Goal: Transaction & Acquisition: Purchase product/service

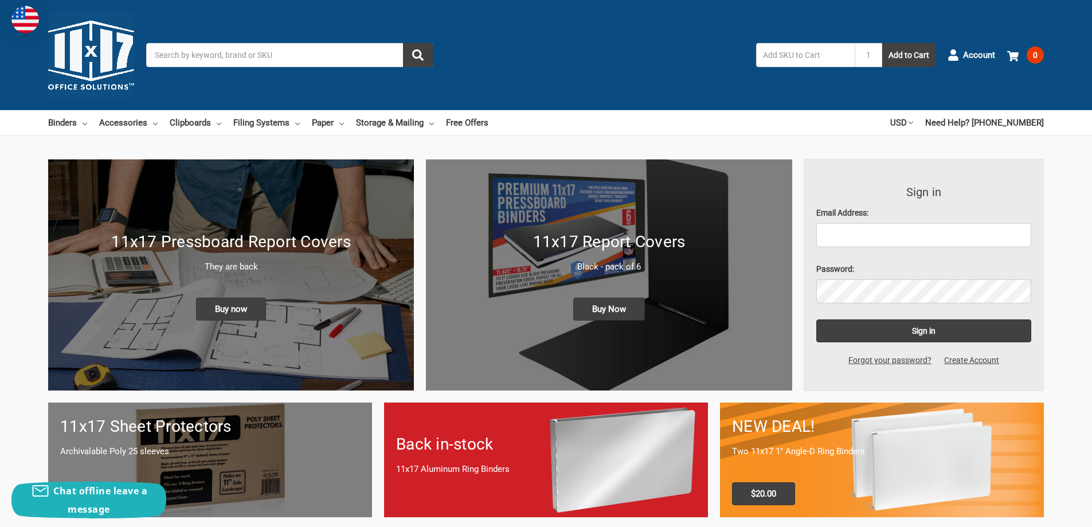
click at [724, 243] on h1 "11x17 Report Covers" at bounding box center [609, 242] width 342 height 24
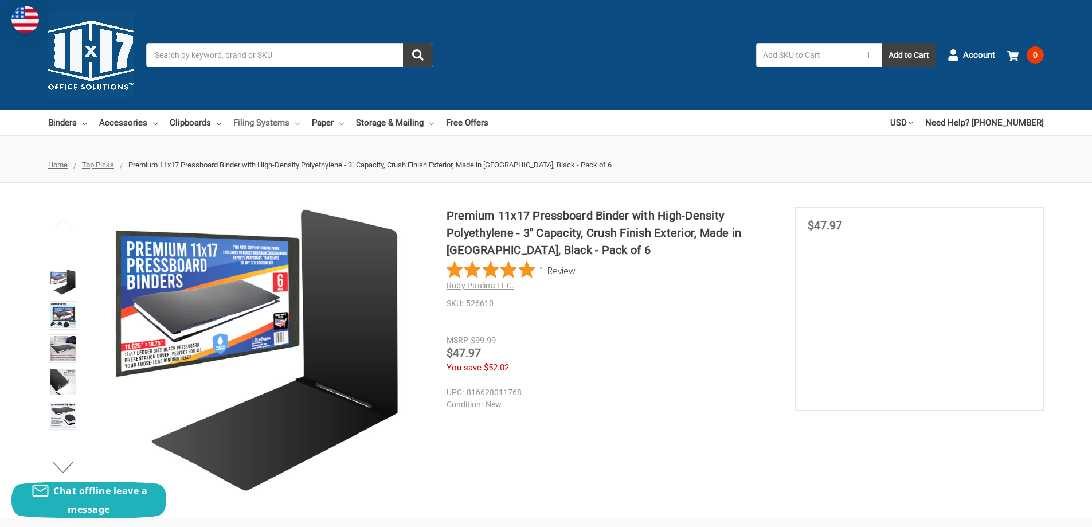
click at [295, 122] on icon at bounding box center [297, 124] width 5 height 5
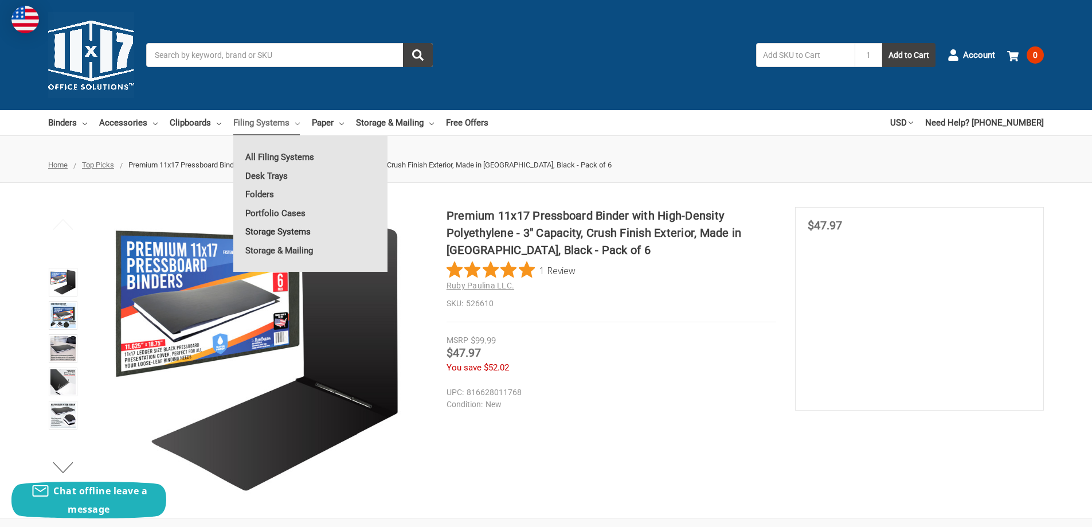
click at [262, 229] on link "Storage Systems" at bounding box center [310, 231] width 154 height 18
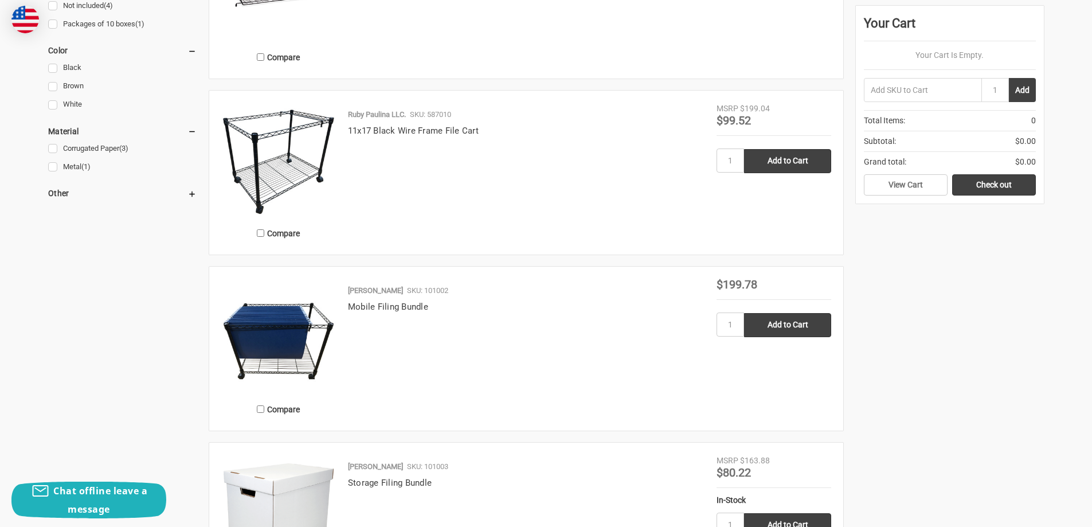
scroll to position [460, 0]
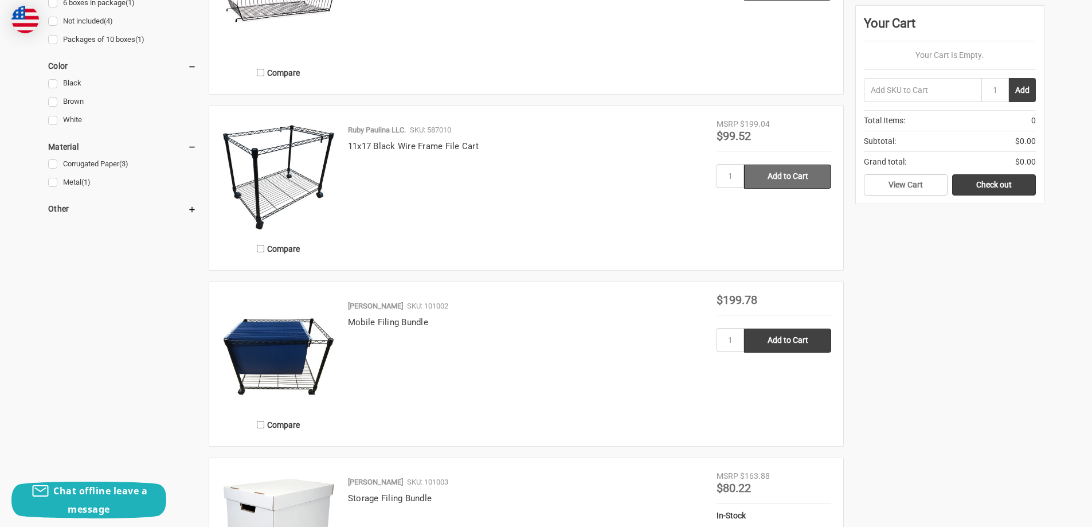
click at [805, 177] on input "Add to Cart" at bounding box center [787, 176] width 87 height 24
type input "Add to Cart"
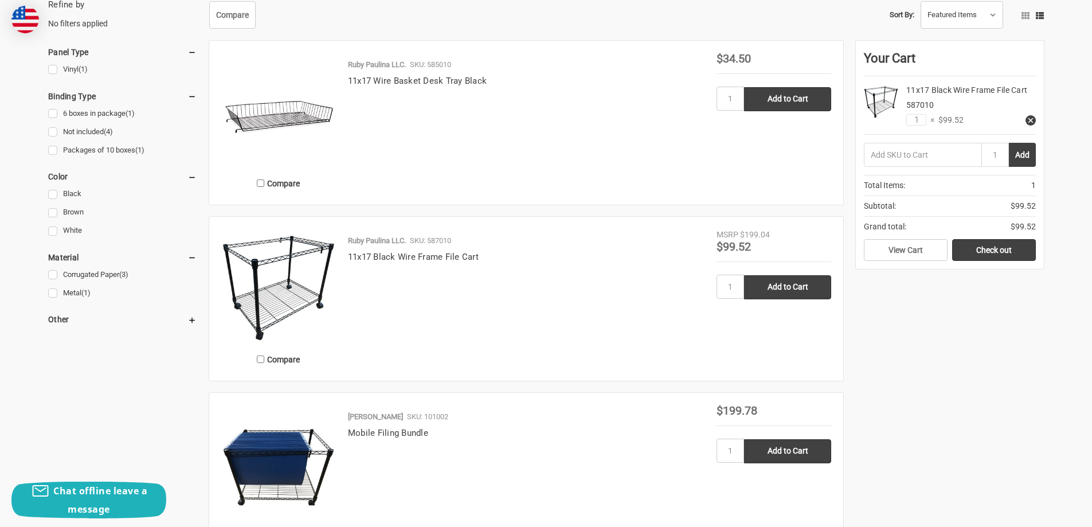
scroll to position [337, 0]
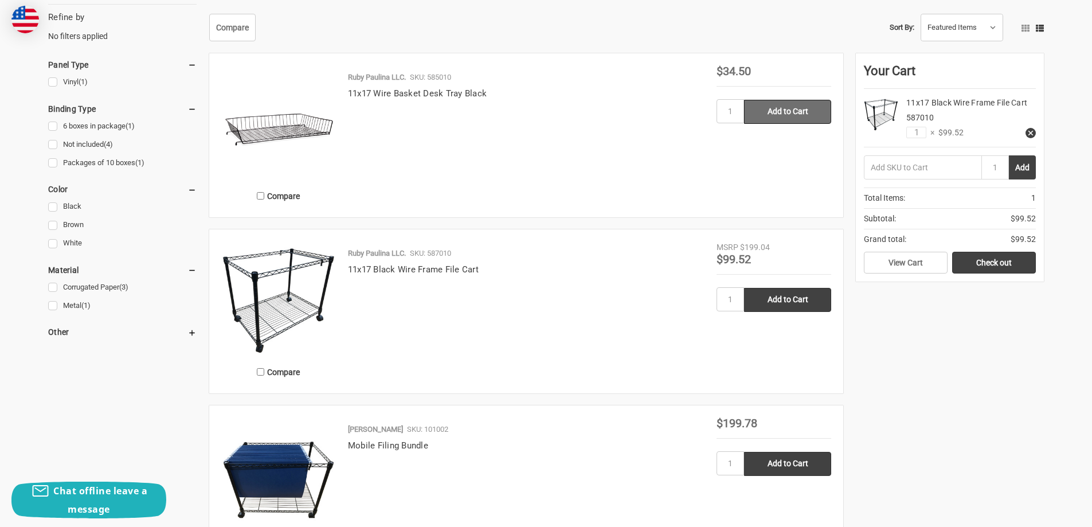
click at [790, 113] on input "Add to Cart" at bounding box center [787, 112] width 87 height 24
type input "Add to Cart"
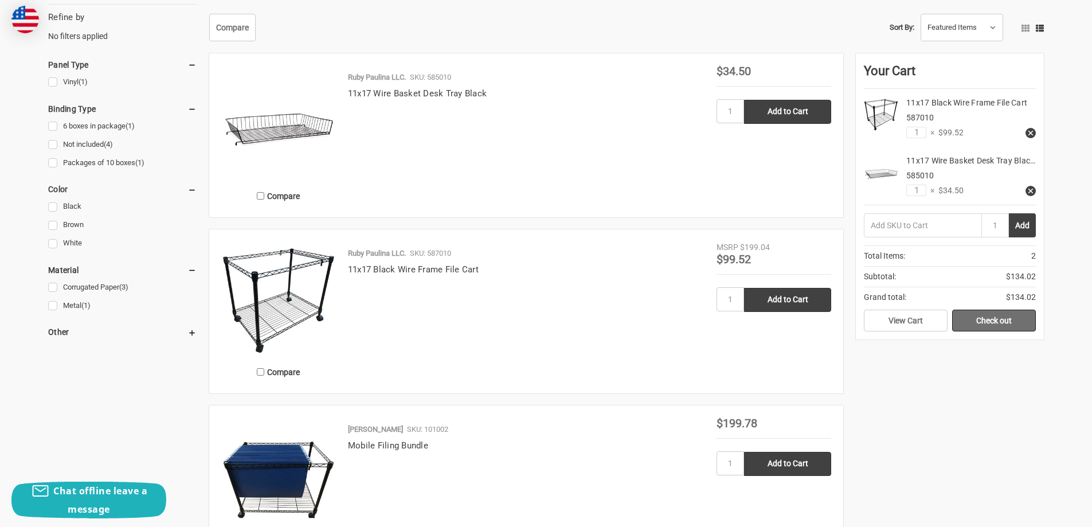
click at [986, 331] on link "Check out" at bounding box center [994, 320] width 84 height 22
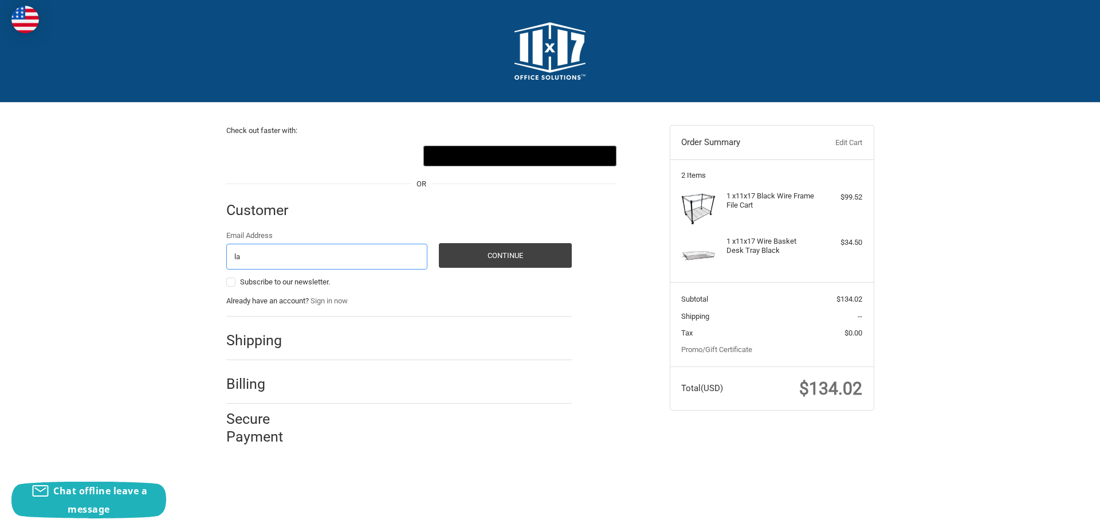
type input "l"
type input "[EMAIL_ADDRESS][DOMAIN_NAME]"
click at [519, 258] on button "Continue" at bounding box center [505, 255] width 133 height 25
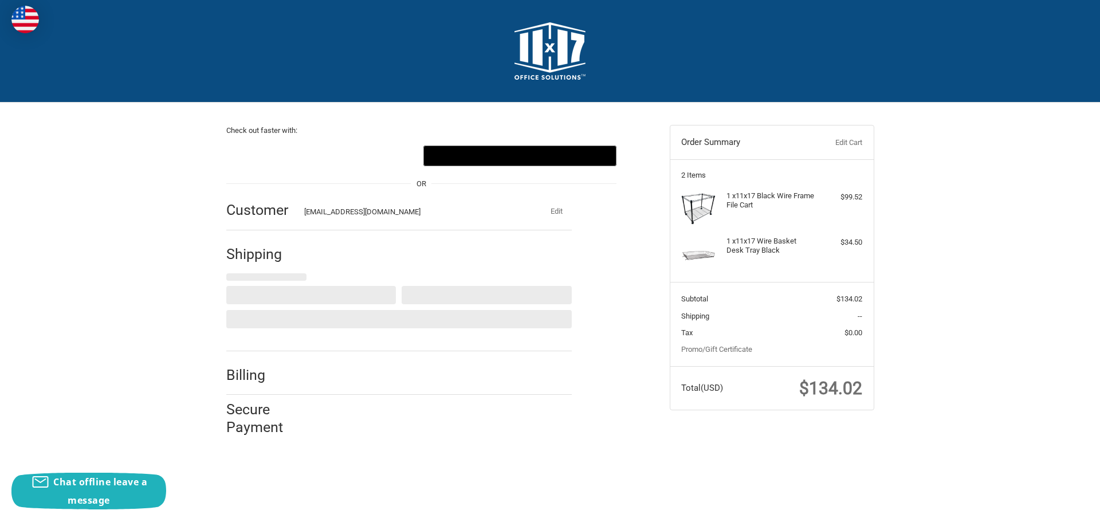
select select "US"
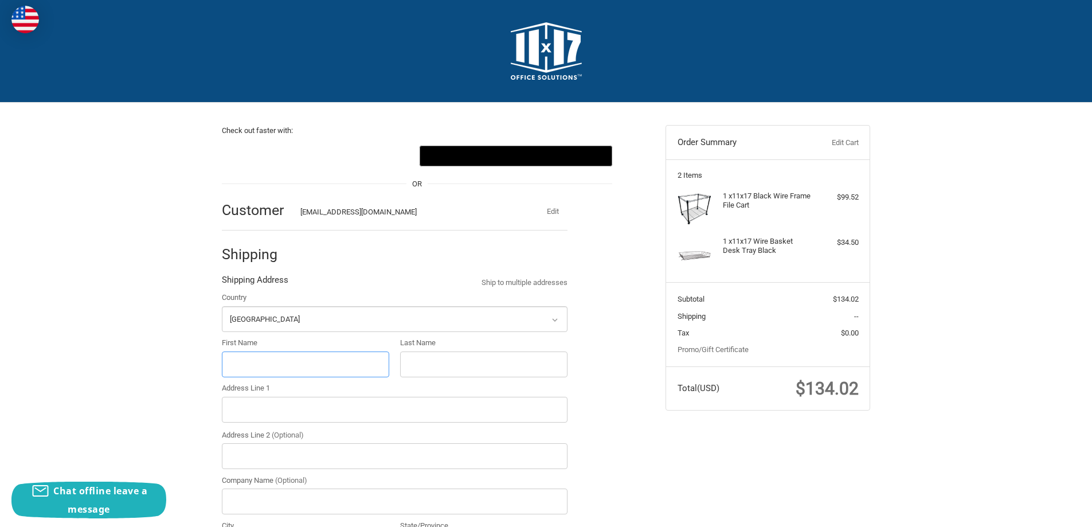
click at [287, 361] on input "First Name" at bounding box center [305, 364] width 167 height 26
type input "[PERSON_NAME]"
type input "[STREET_ADDRESS]"
type input "unit 4"
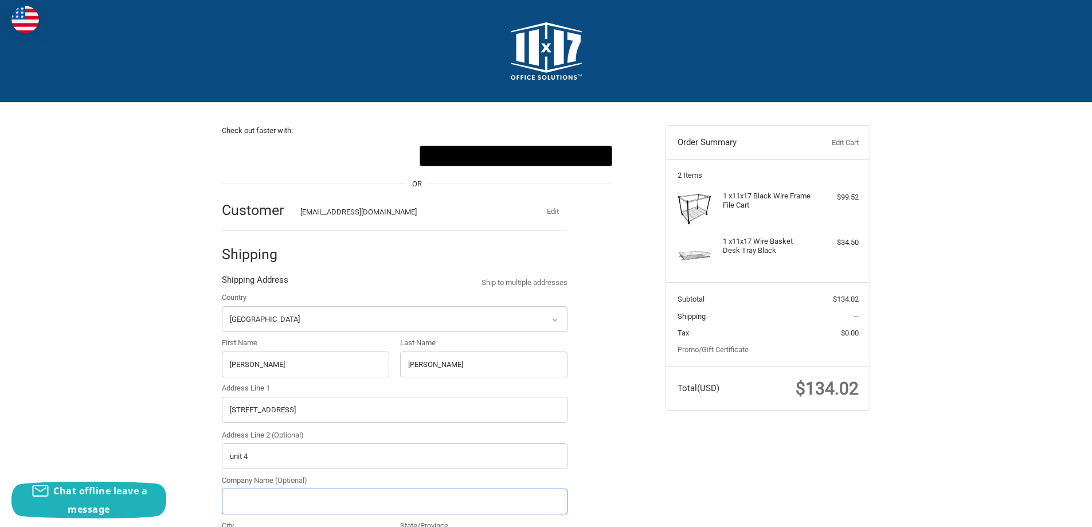
type input "tvig"
type input "[GEOGRAPHIC_DATA]"
select select "MD"
type input "21842"
type input "4102990428"
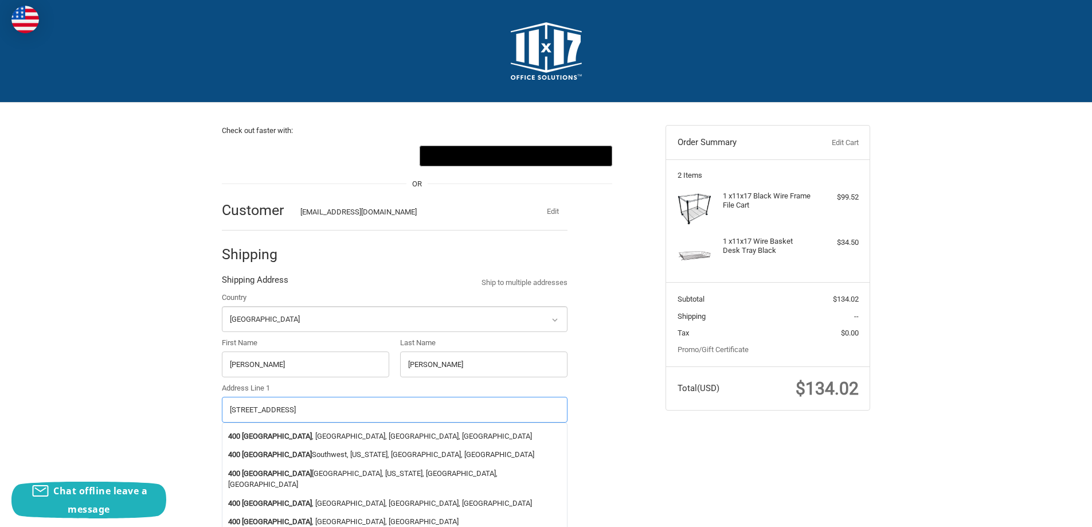
drag, startPoint x: 316, startPoint y: 408, endPoint x: 204, endPoint y: 405, distance: 111.8
click at [204, 405] on div "Check out faster with: @import url(//[DOMAIN_NAME][URL]) •••••• OR Customer [EM…" at bounding box center [546, 509] width 688 height 813
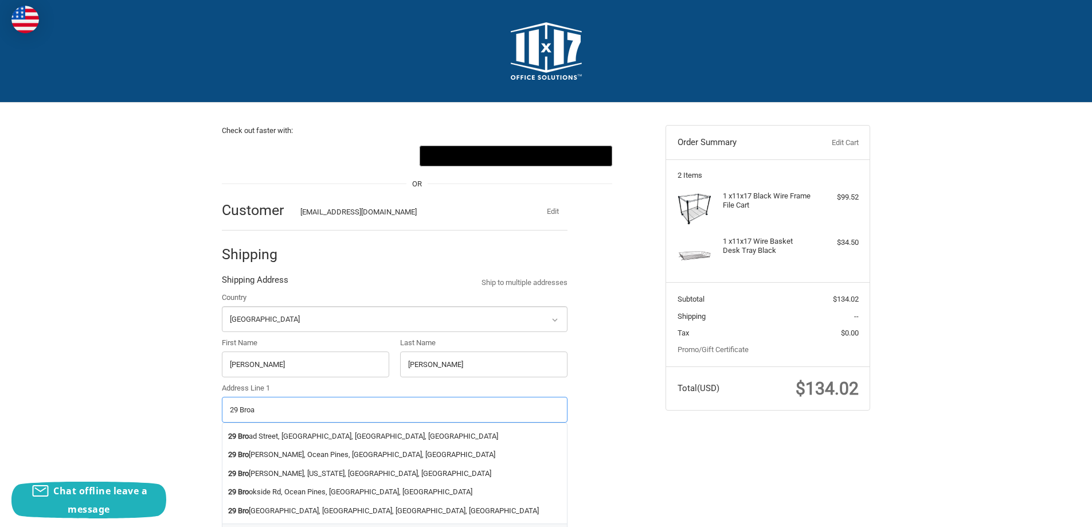
type input "29 Broad"
radio input "true"
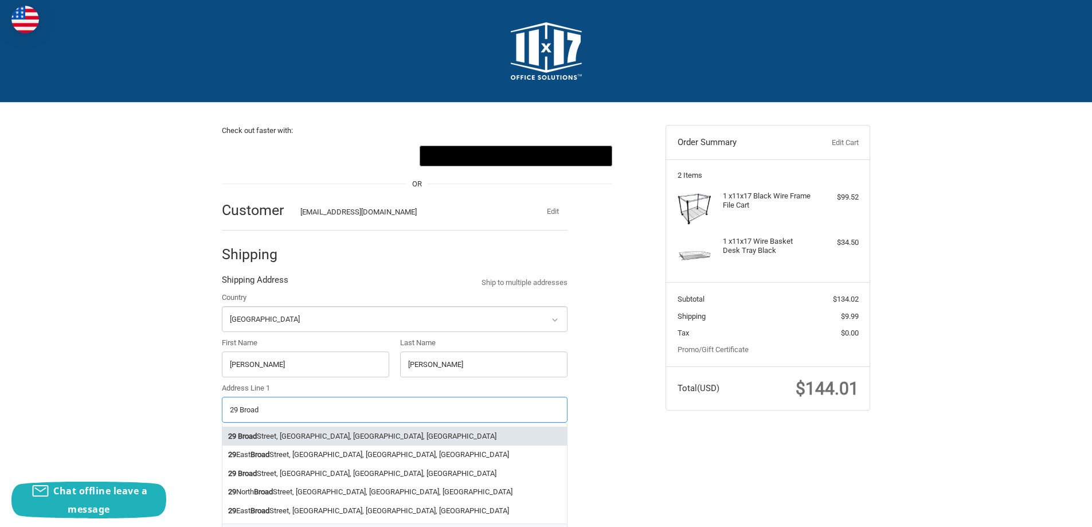
click at [246, 434] on strong "Broad" at bounding box center [247, 435] width 19 height 11
type input "[STREET_ADDRESS]"
type input "[GEOGRAPHIC_DATA]"
type input "21811"
select select "MD"
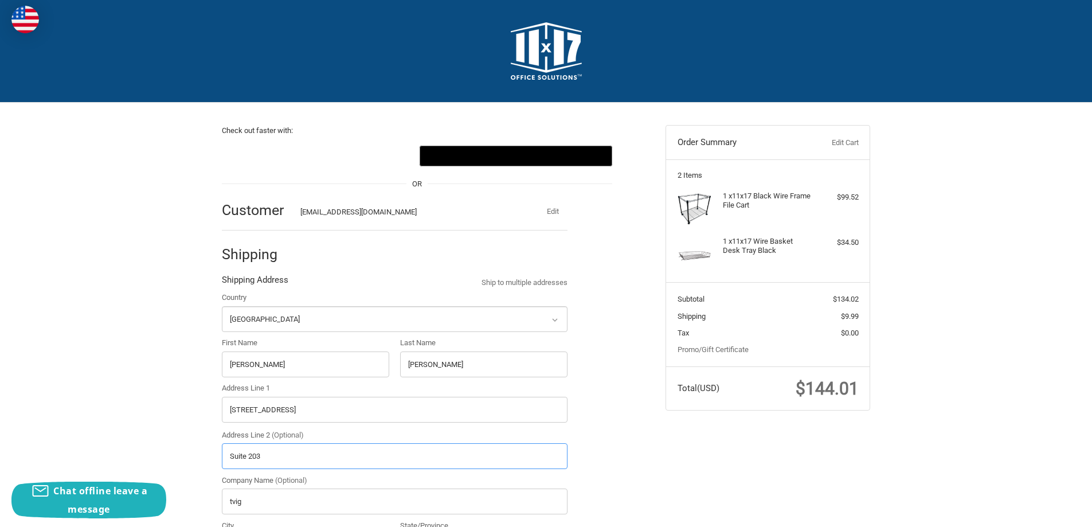
type input "SUITE 203"
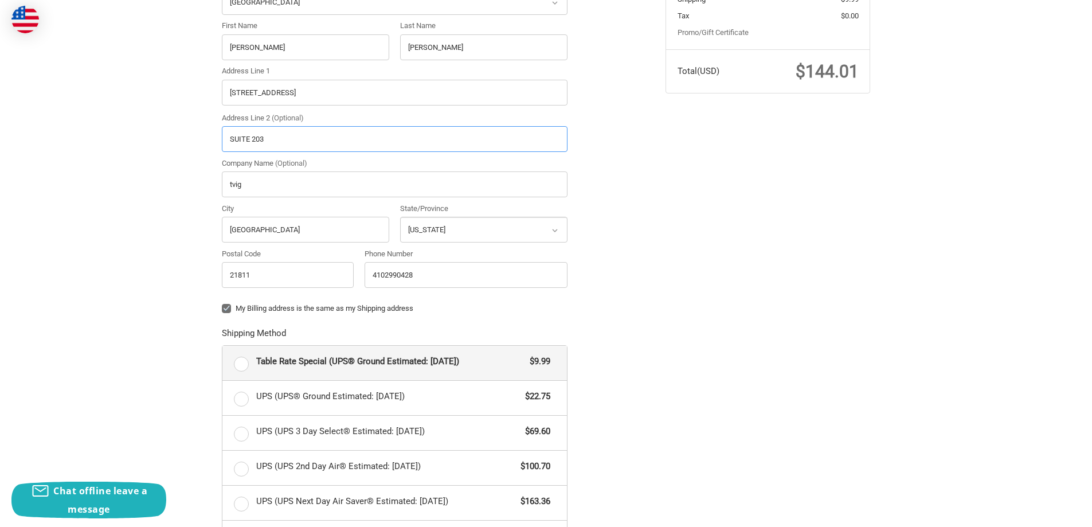
scroll to position [336, 0]
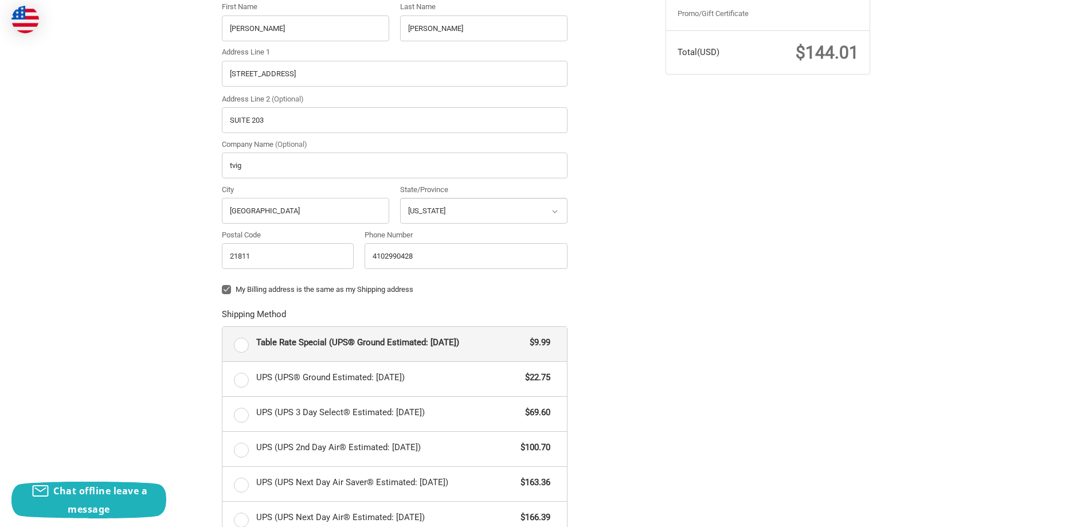
click at [249, 344] on label "Table Rate Special (UPS® Ground Estimated: Fri, Aug 29) $9.99" at bounding box center [394, 344] width 344 height 34
click at [223, 327] on input "Table Rate Special (UPS® Ground Estimated: Fri, Aug 29) $9.99" at bounding box center [222, 327] width 1 height 1
radio input "true"
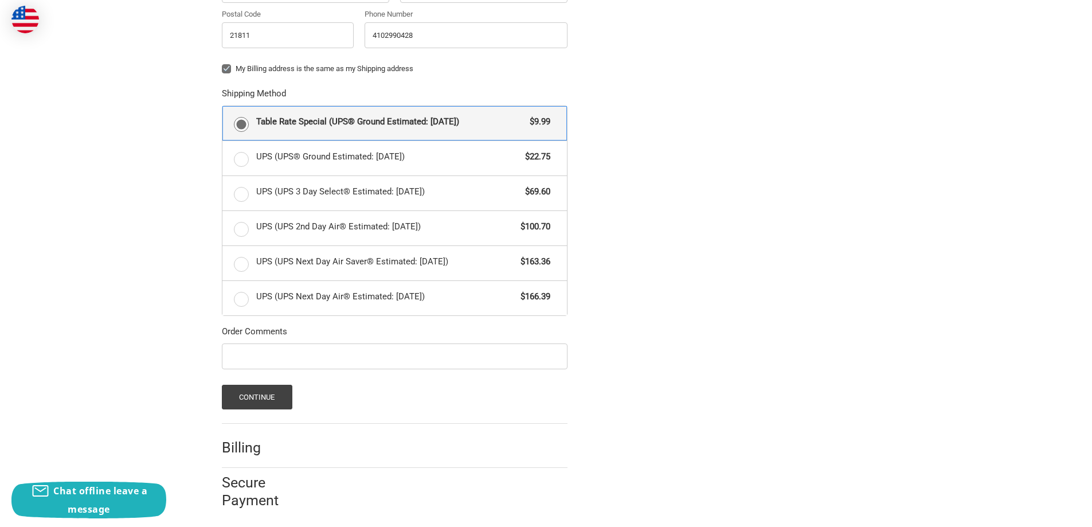
scroll to position [563, 0]
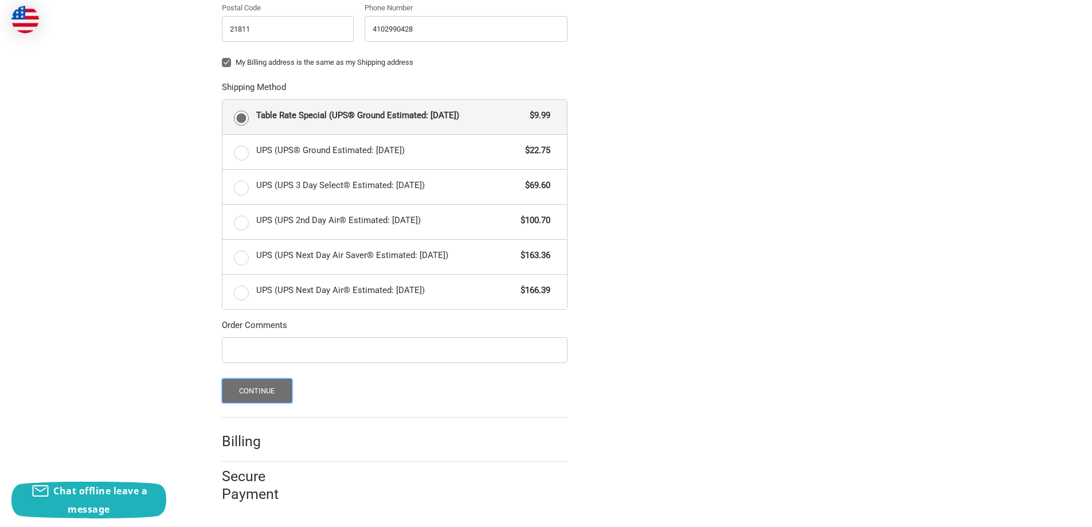
click at [253, 391] on button "Continue" at bounding box center [257, 390] width 70 height 25
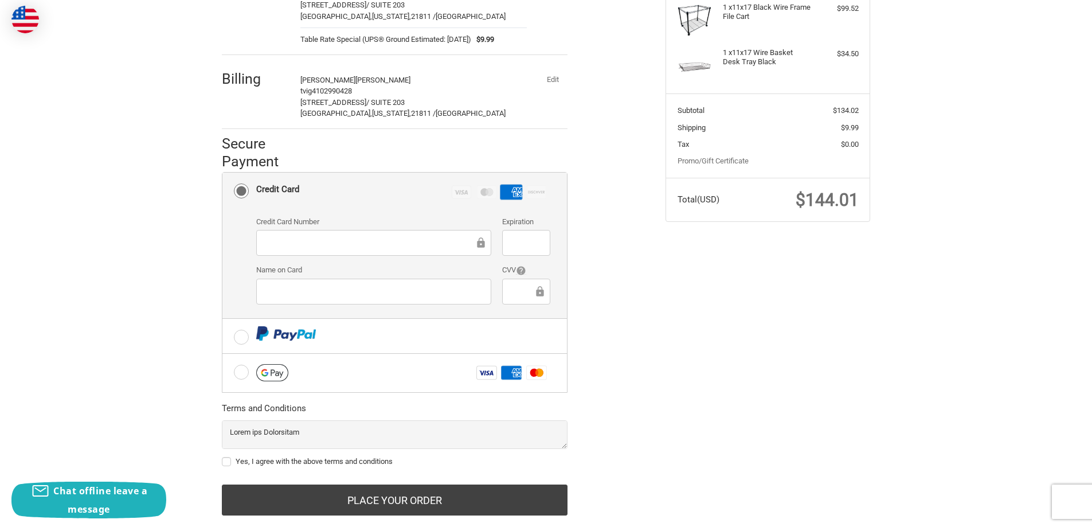
scroll to position [214, 0]
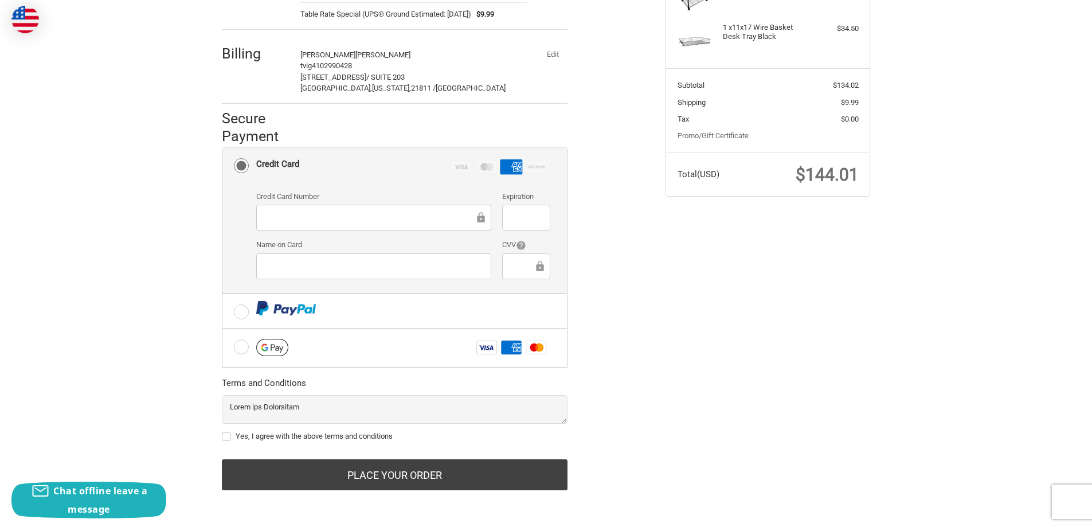
click at [227, 438] on label "Yes, I agree with the above terms and conditions" at bounding box center [395, 436] width 346 height 9
click at [222, 431] on input "Yes, I agree with the above terms and conditions" at bounding box center [222, 430] width 1 height 1
checkbox input "true"
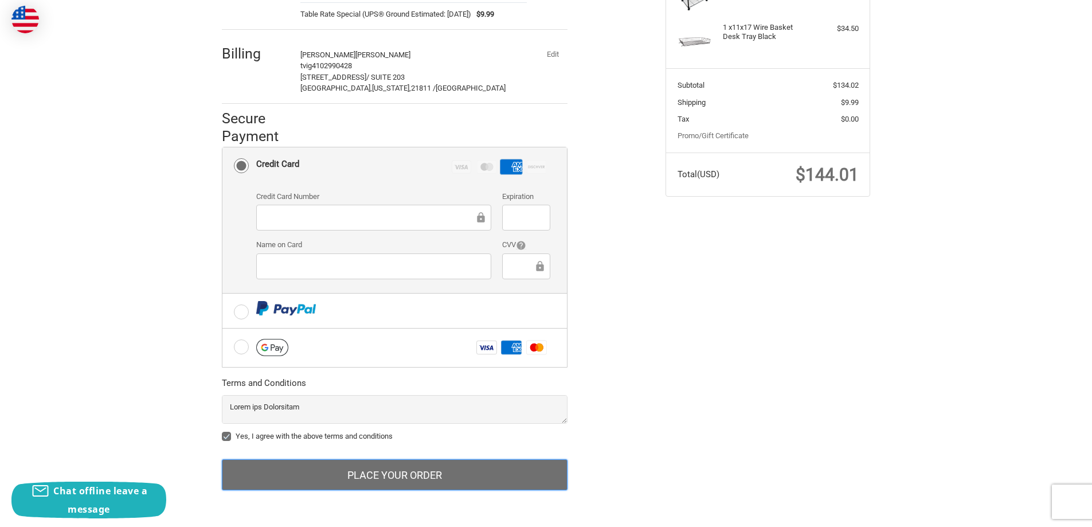
click at [395, 474] on button "Place Your Order" at bounding box center [395, 474] width 346 height 31
click at [405, 476] on button "Place Your Order" at bounding box center [395, 474] width 346 height 31
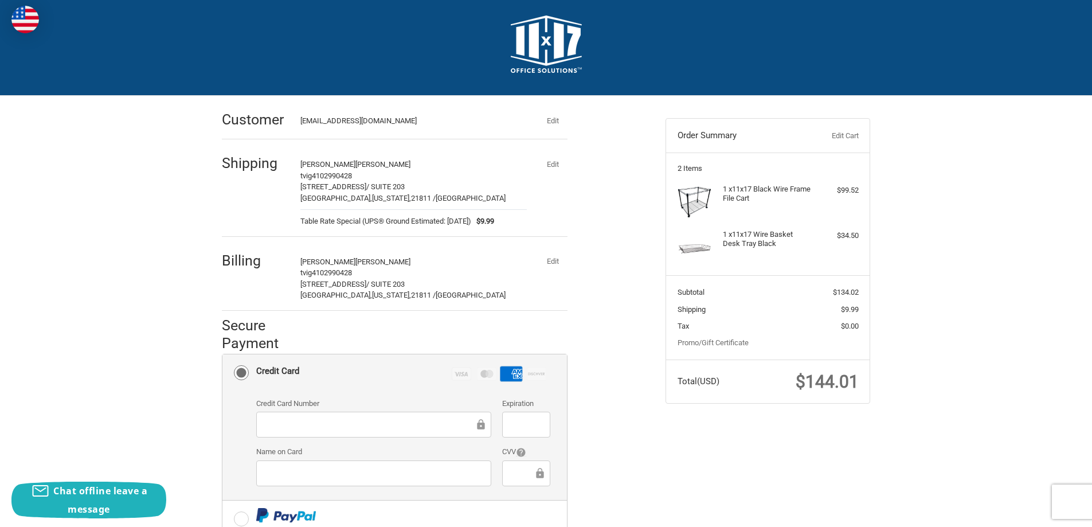
scroll to position [0, 0]
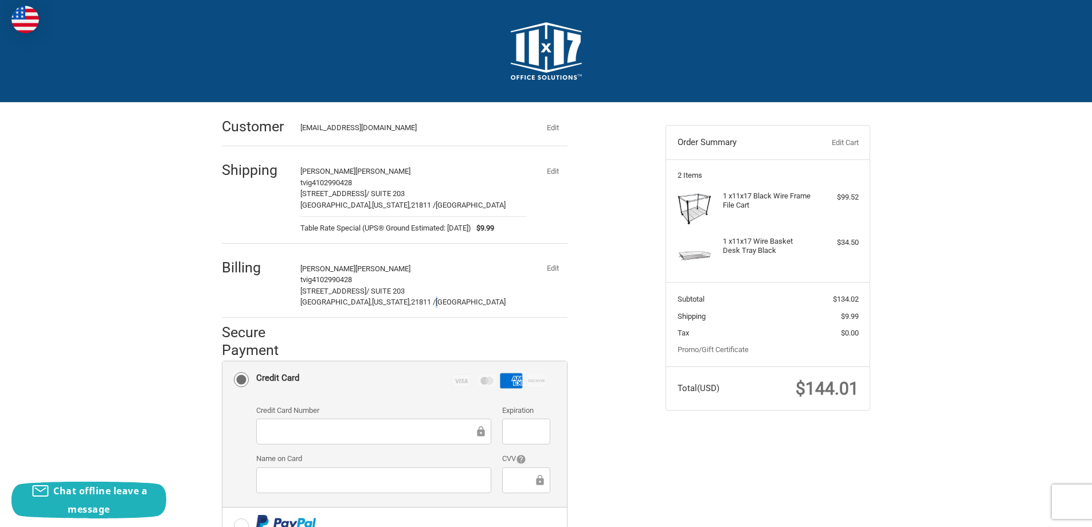
click at [436, 299] on span "[GEOGRAPHIC_DATA]" at bounding box center [471, 301] width 70 height 9
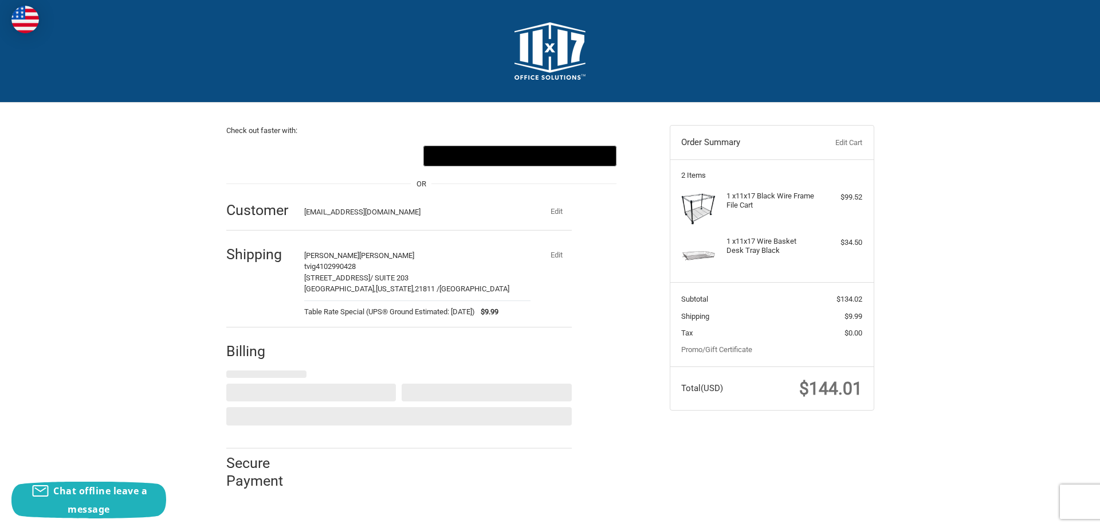
select select "US"
select select "MD"
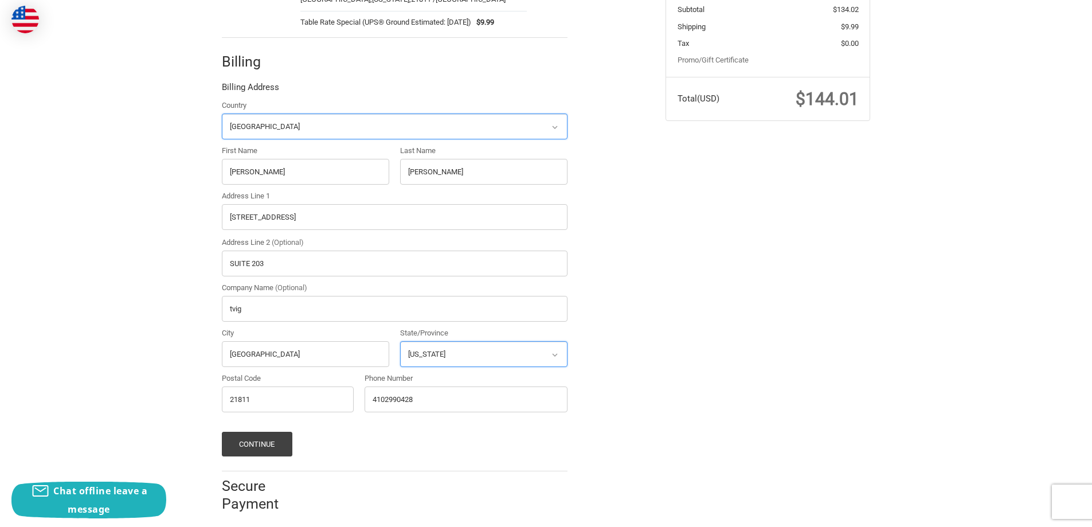
scroll to position [299, 0]
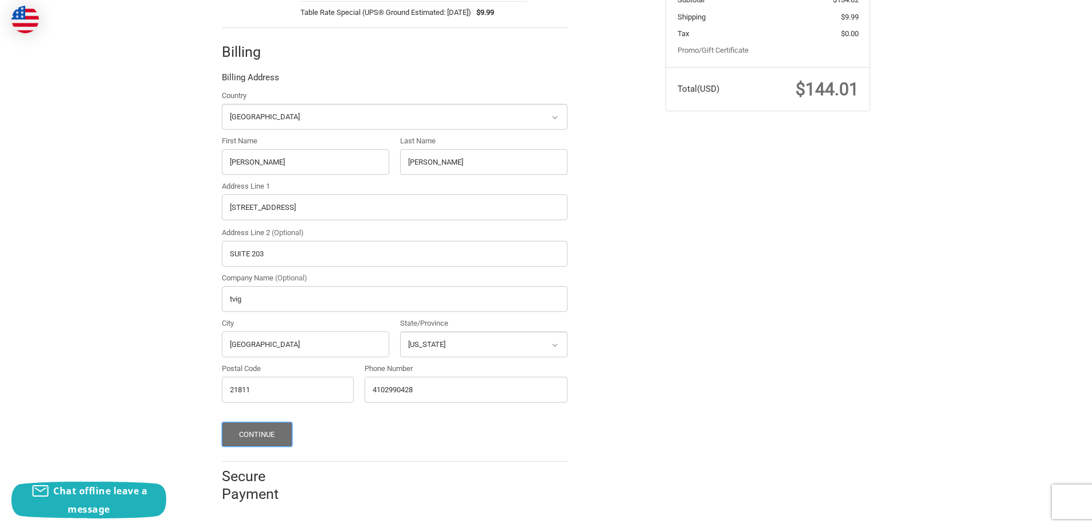
click at [260, 430] on button "Continue" at bounding box center [257, 434] width 70 height 25
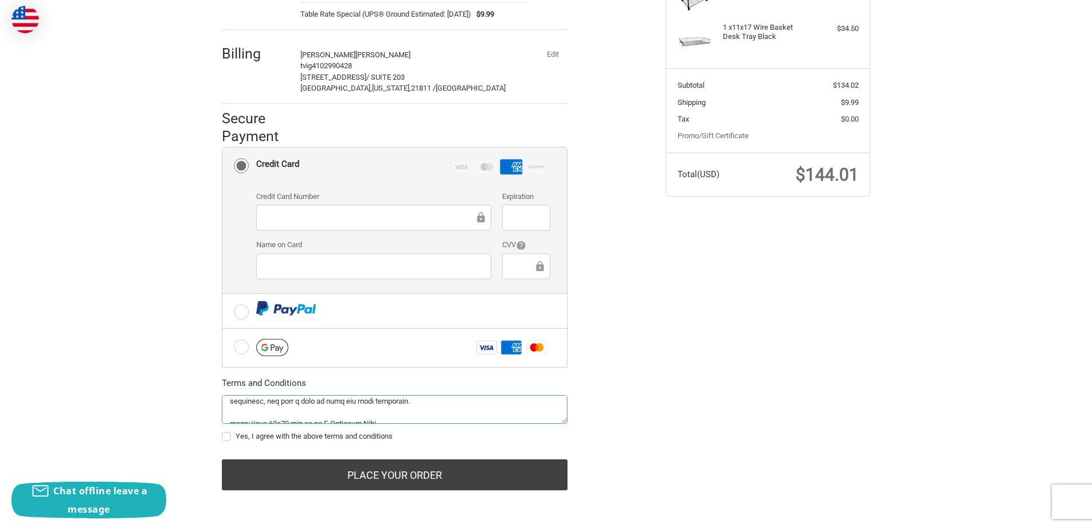
scroll to position [92, 0]
click at [229, 434] on label "Yes, I agree with the above terms and conditions" at bounding box center [395, 436] width 346 height 9
click at [222, 431] on input "Yes, I agree with the above terms and conditions" at bounding box center [222, 430] width 1 height 1
checkbox input "true"
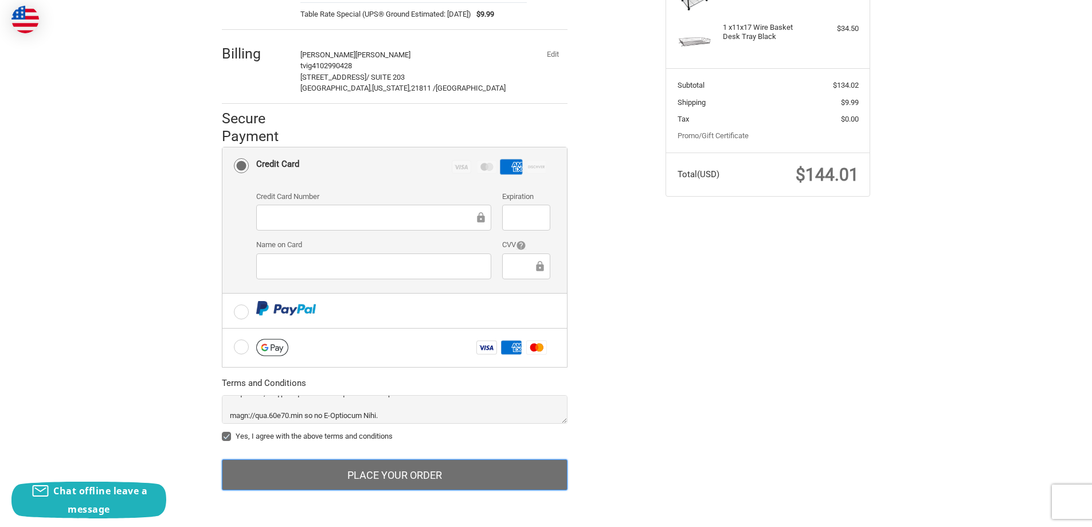
click at [420, 473] on button "Place Your Order" at bounding box center [395, 474] width 346 height 31
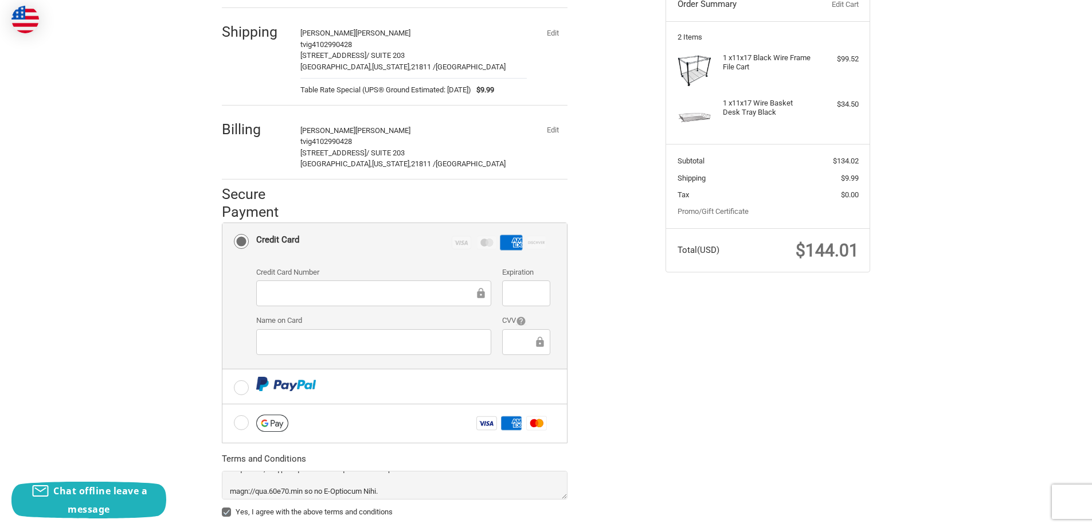
scroll to position [214, 0]
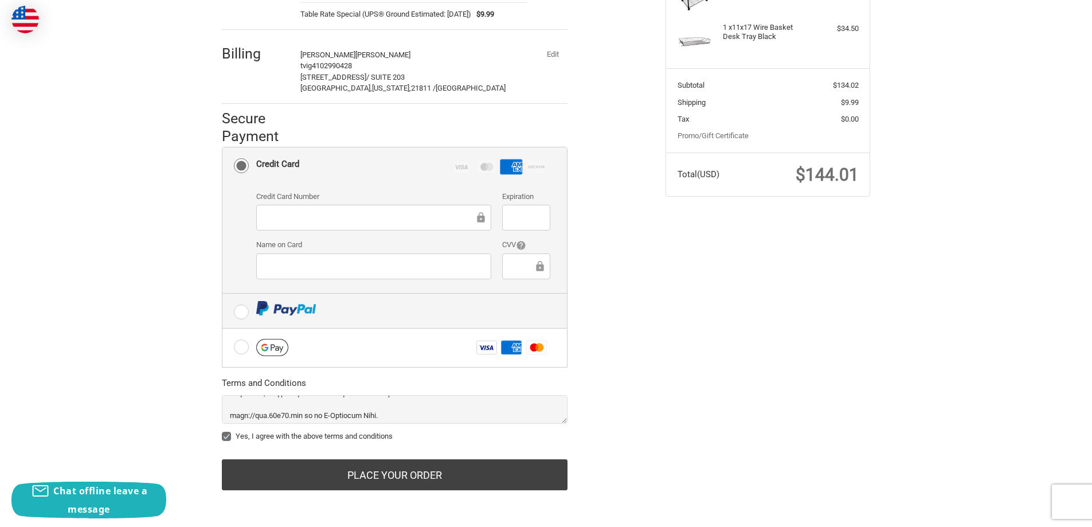
click at [421, 313] on div at bounding box center [403, 308] width 294 height 14
click at [223, 294] on input "radio" at bounding box center [222, 293] width 1 height 1
radio input "true"
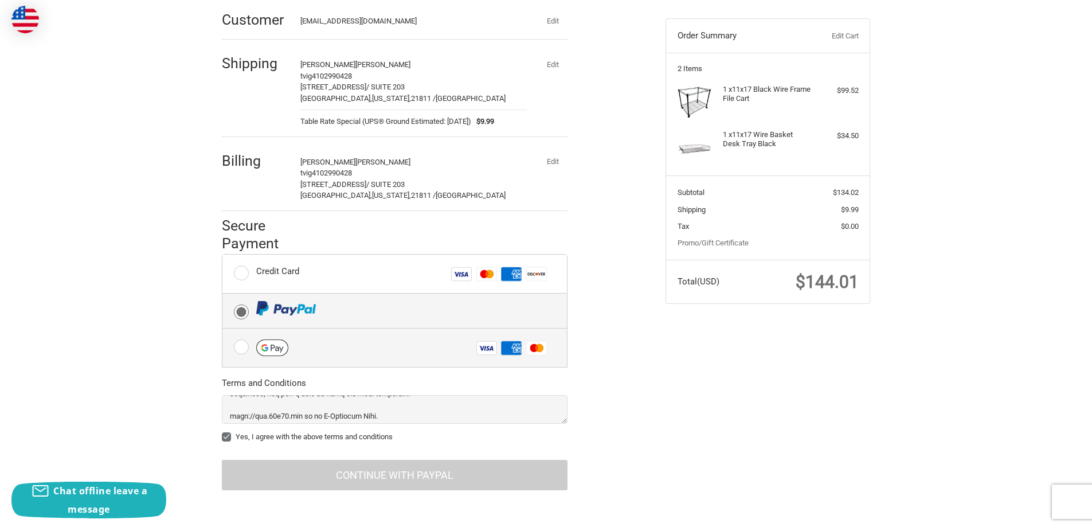
scroll to position [107, 0]
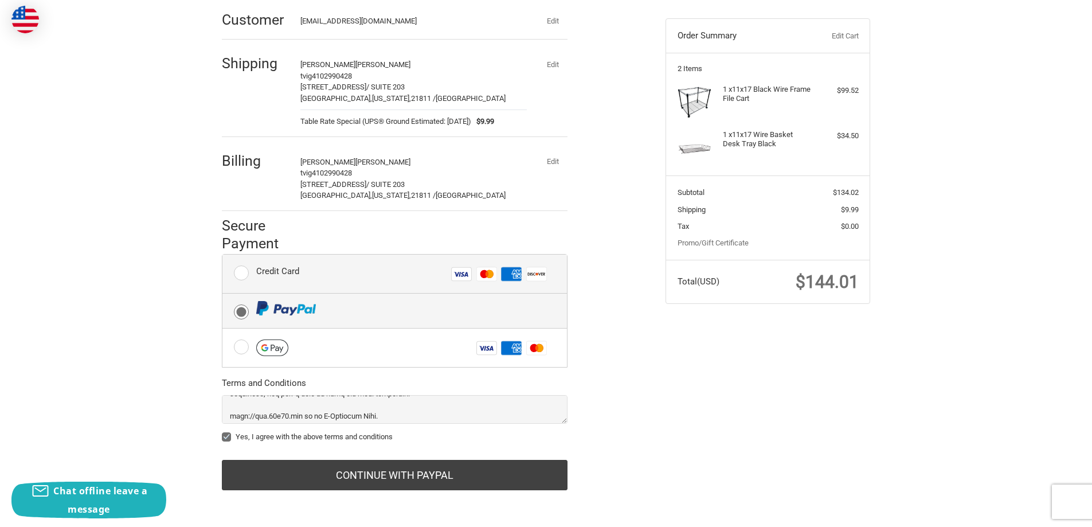
click at [237, 272] on label "Credit Card Visa Master Amex Discover" at bounding box center [394, 273] width 344 height 38
click at [223, 255] on input "Credit Card Visa Master Amex Discover" at bounding box center [222, 254] width 1 height 1
radio input "true"
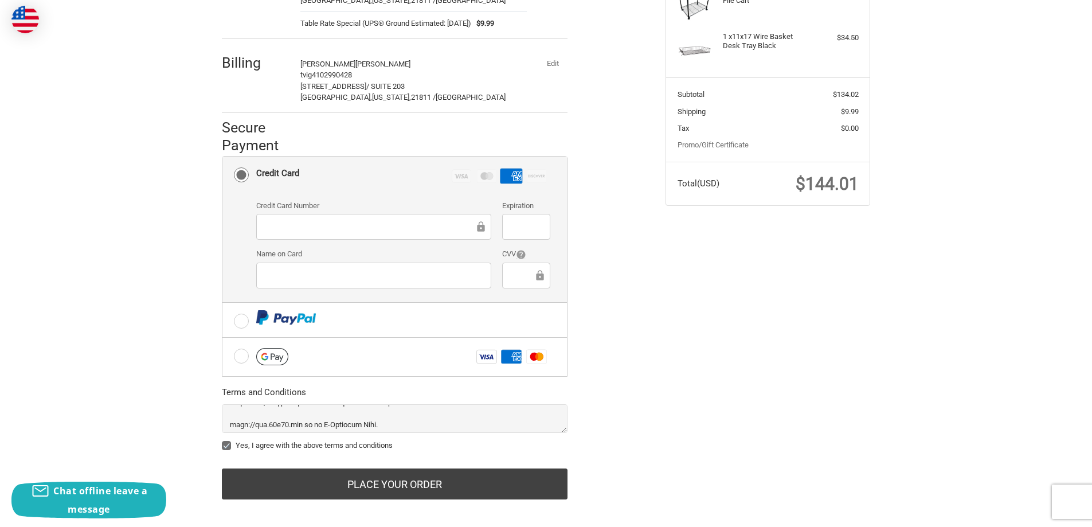
scroll to position [214, 0]
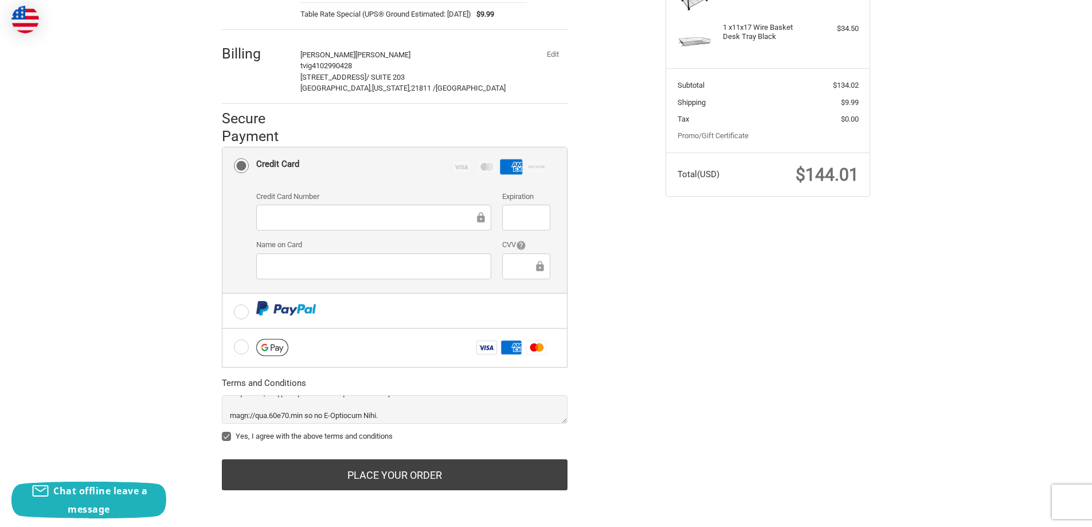
click at [484, 218] on icon at bounding box center [480, 217] width 7 height 10
click at [515, 348] on icon at bounding box center [516, 347] width 10 height 9
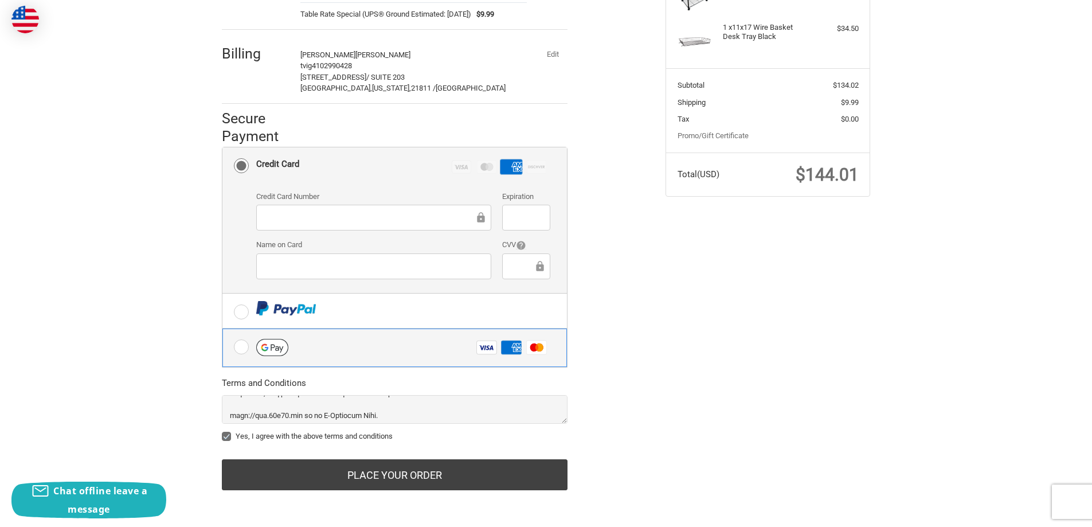
click at [223, 329] on input "Visa Amex Master" at bounding box center [222, 328] width 1 height 1
radio input "true"
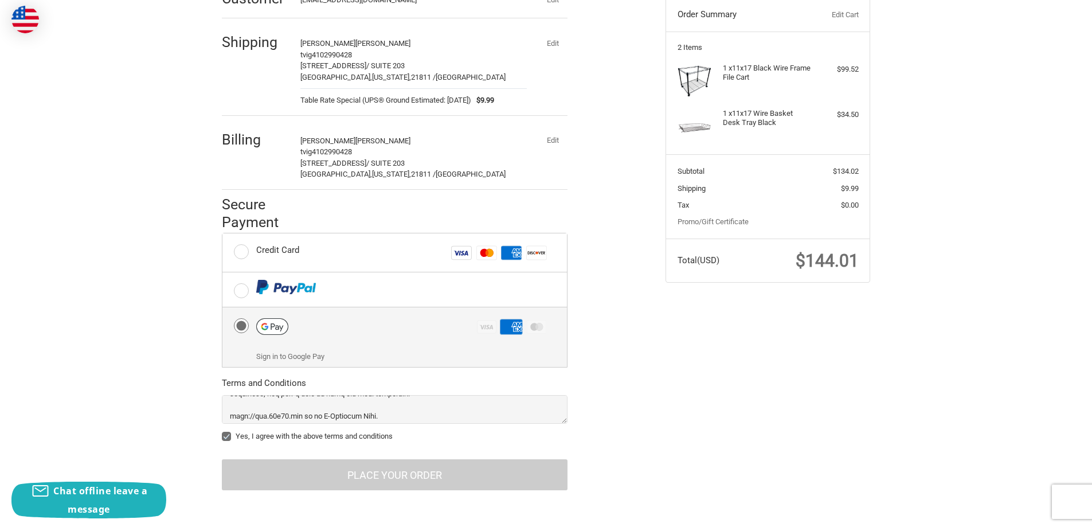
scroll to position [128, 0]
click at [245, 254] on label "Credit Card Visa Master Amex Discover" at bounding box center [394, 252] width 344 height 38
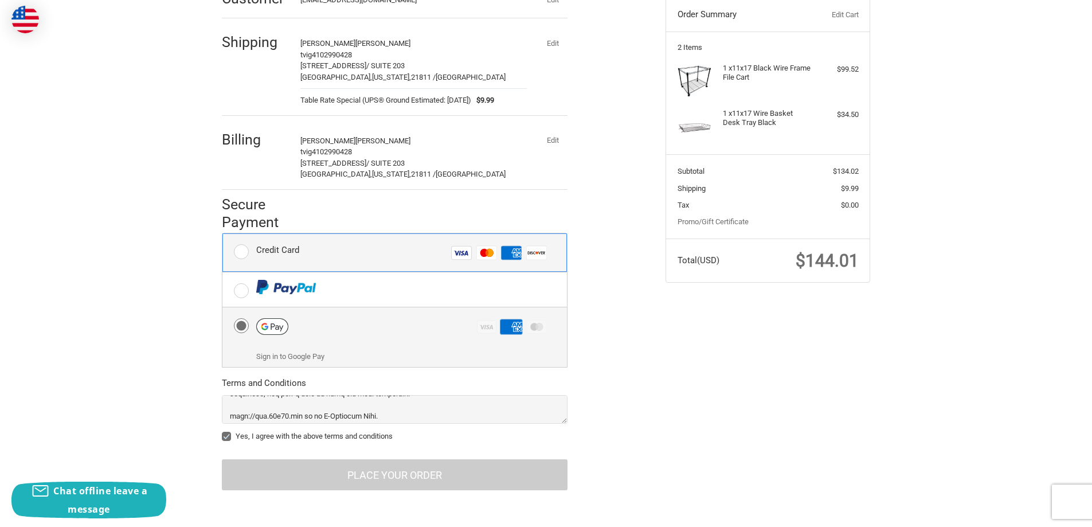
click at [223, 234] on input "Credit Card Visa Master Amex Discover" at bounding box center [222, 233] width 1 height 1
radio input "true"
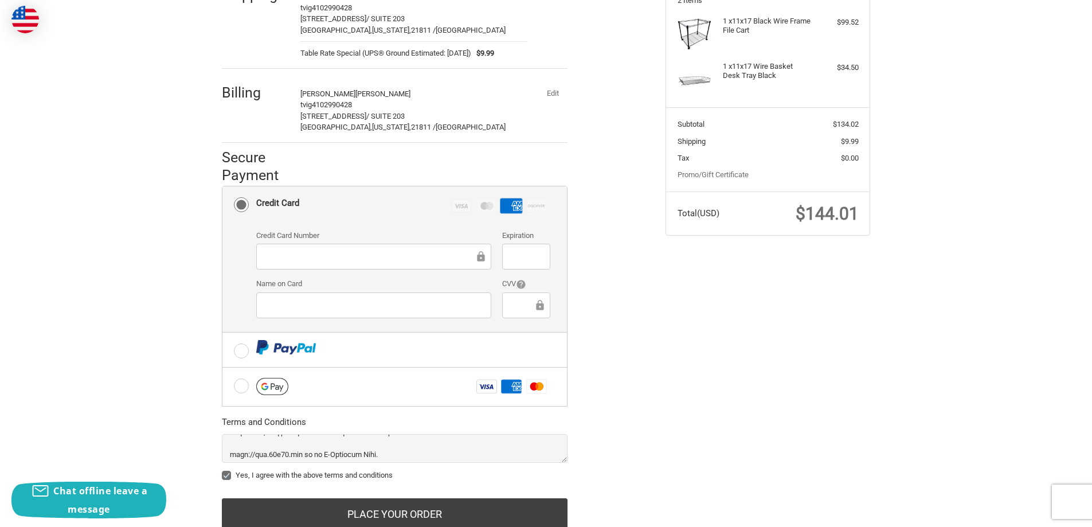
scroll to position [214, 0]
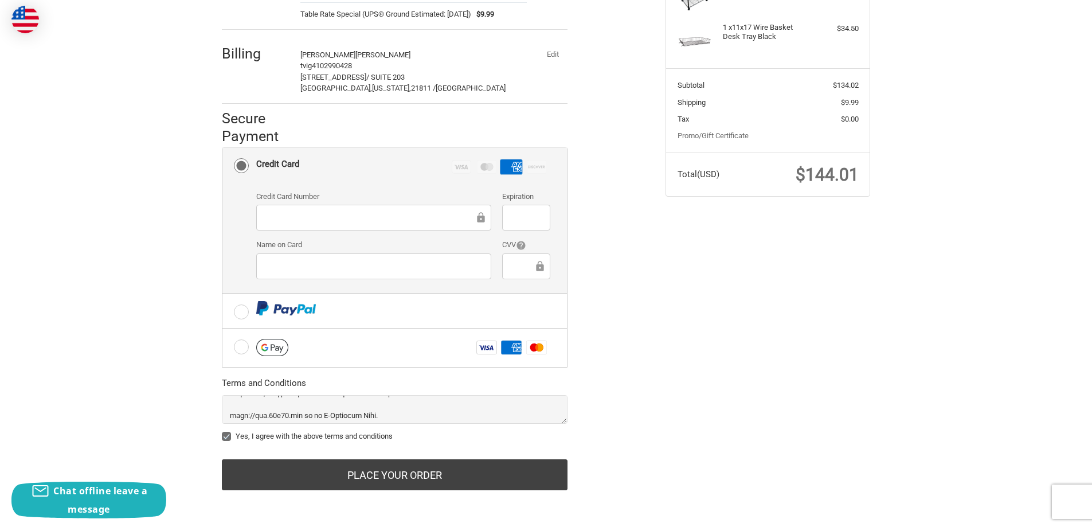
click at [230, 437] on label "Yes, I agree with the above terms and conditions" at bounding box center [395, 436] width 346 height 9
click at [222, 431] on input "Yes, I agree with the above terms and conditions" at bounding box center [222, 430] width 1 height 1
click at [229, 437] on label "Yes, I agree with the above terms and conditions" at bounding box center [395, 436] width 346 height 9
click at [222, 431] on input "Yes, I agree with the above terms and conditions" at bounding box center [222, 430] width 1 height 1
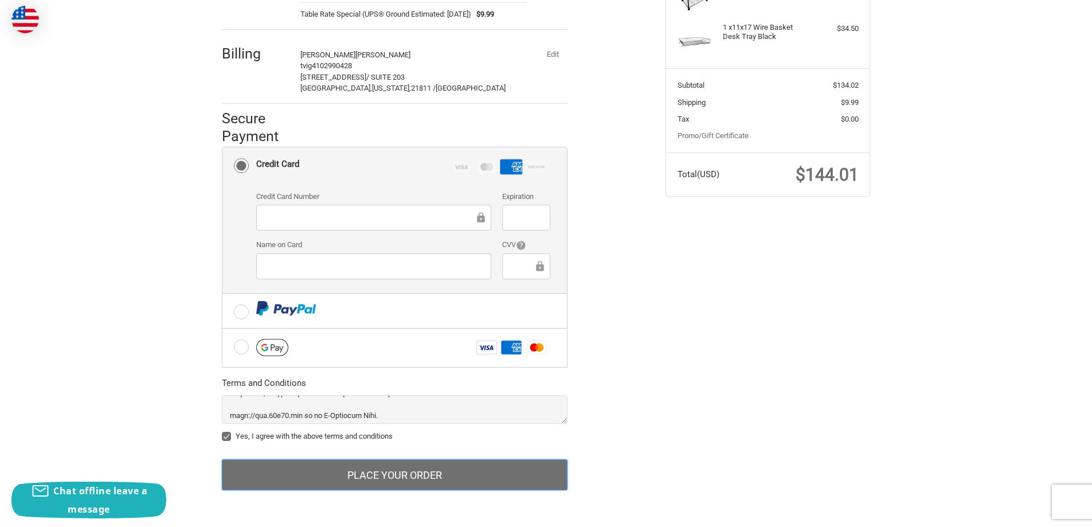
click at [386, 470] on button "Place Your Order" at bounding box center [395, 474] width 346 height 31
click at [453, 476] on button "Place Your Order" at bounding box center [395, 474] width 346 height 31
click at [323, 470] on button "Place Your Order" at bounding box center [395, 474] width 346 height 31
click at [419, 473] on button "Place Your Order" at bounding box center [395, 474] width 346 height 31
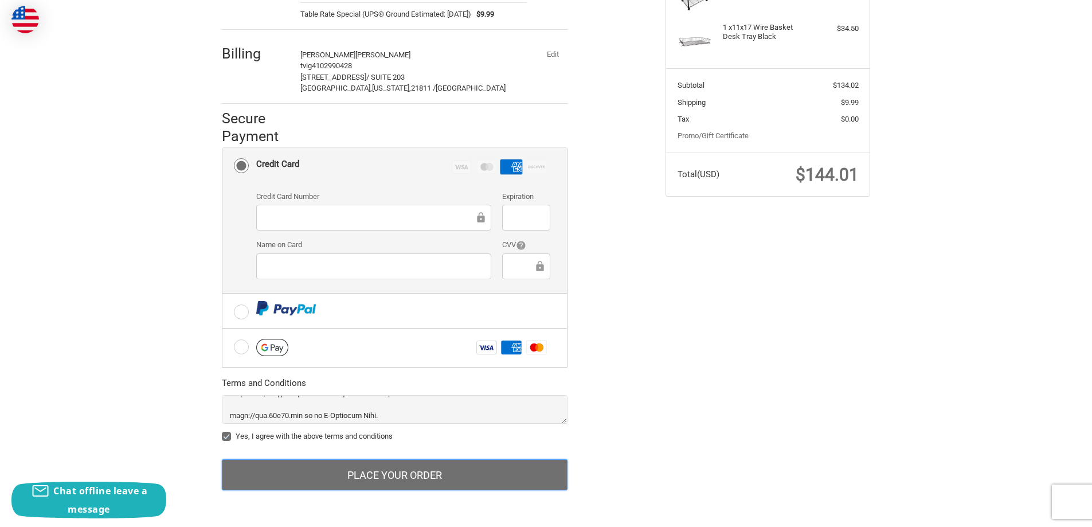
click at [347, 471] on button "Place Your Order" at bounding box center [395, 474] width 346 height 31
click at [402, 475] on button "Place Your Order" at bounding box center [395, 474] width 346 height 31
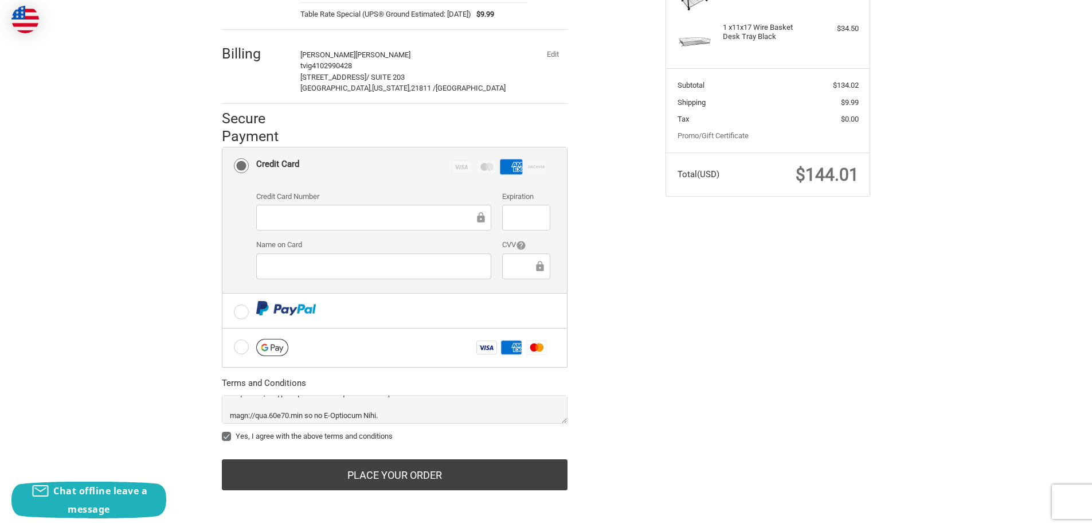
click at [224, 438] on label "Yes, I agree with the above terms and conditions" at bounding box center [395, 436] width 346 height 9
click at [222, 431] on input "Yes, I agree with the above terms and conditions" at bounding box center [222, 430] width 1 height 1
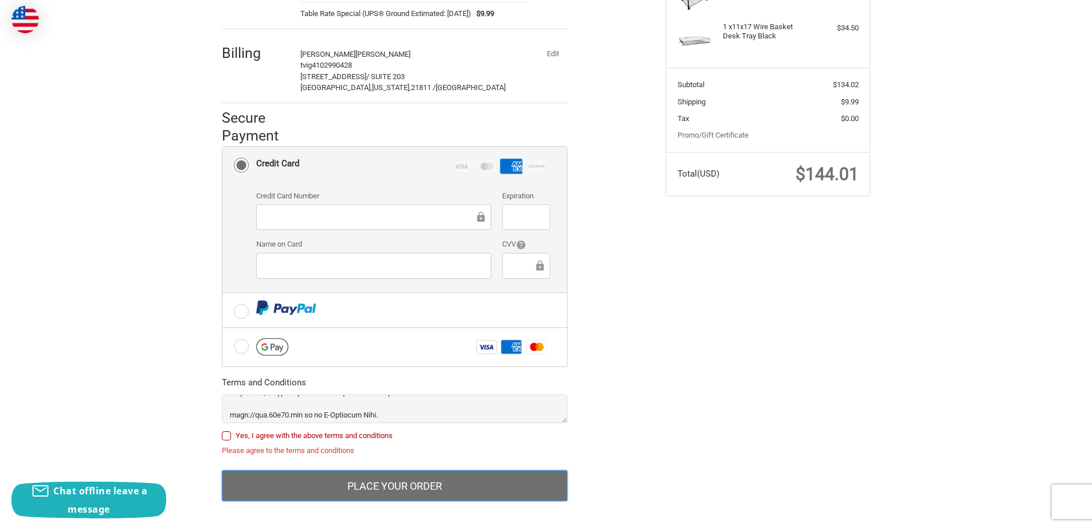
click at [355, 486] on button "Place Your Order" at bounding box center [395, 485] width 346 height 31
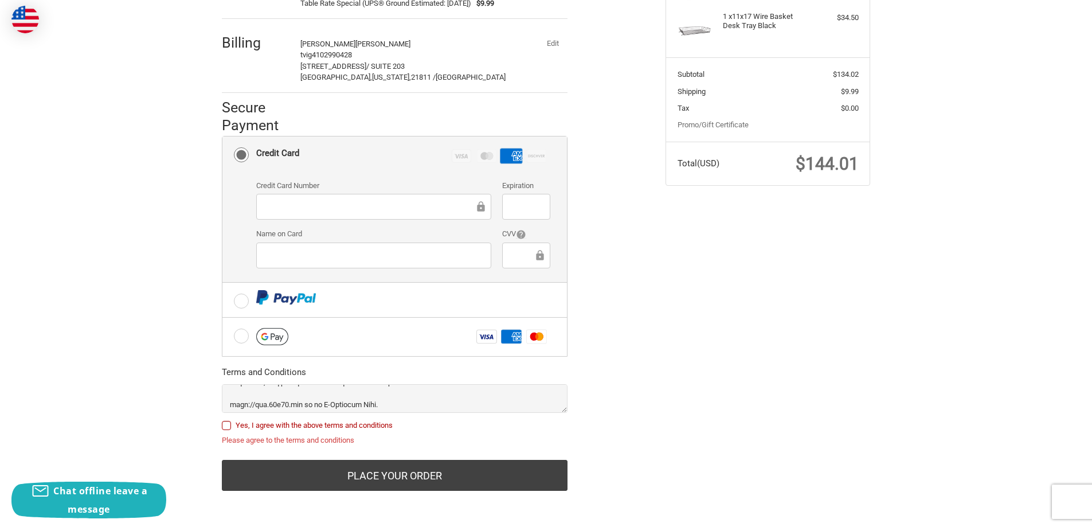
click at [223, 425] on label "Yes, I agree with the above terms and conditions" at bounding box center [395, 425] width 346 height 9
click at [222, 420] on input "Yes, I agree with the above terms and conditions" at bounding box center [222, 420] width 1 height 1
checkbox input "true"
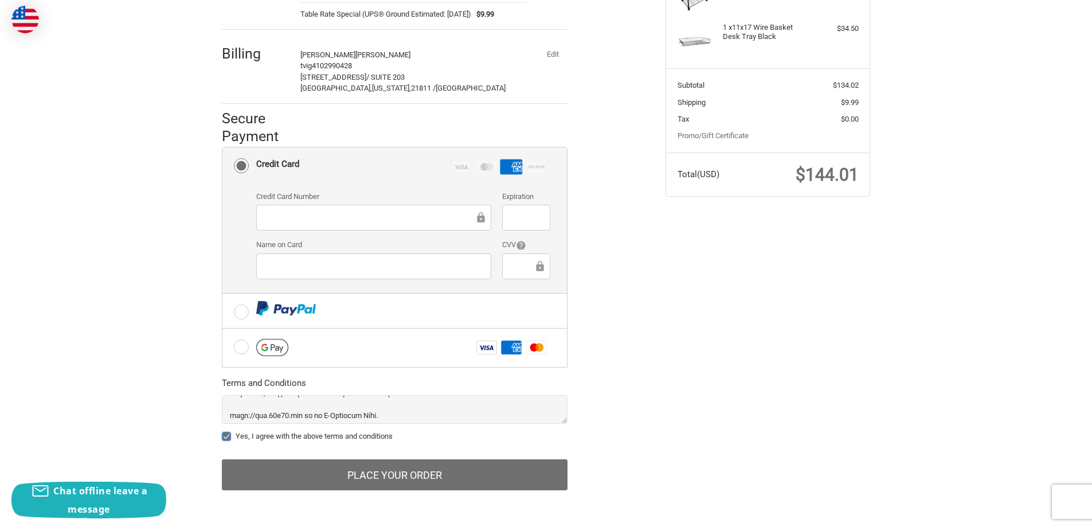
scroll to position [214, 0]
click at [299, 473] on button "Place Your Order" at bounding box center [395, 474] width 346 height 31
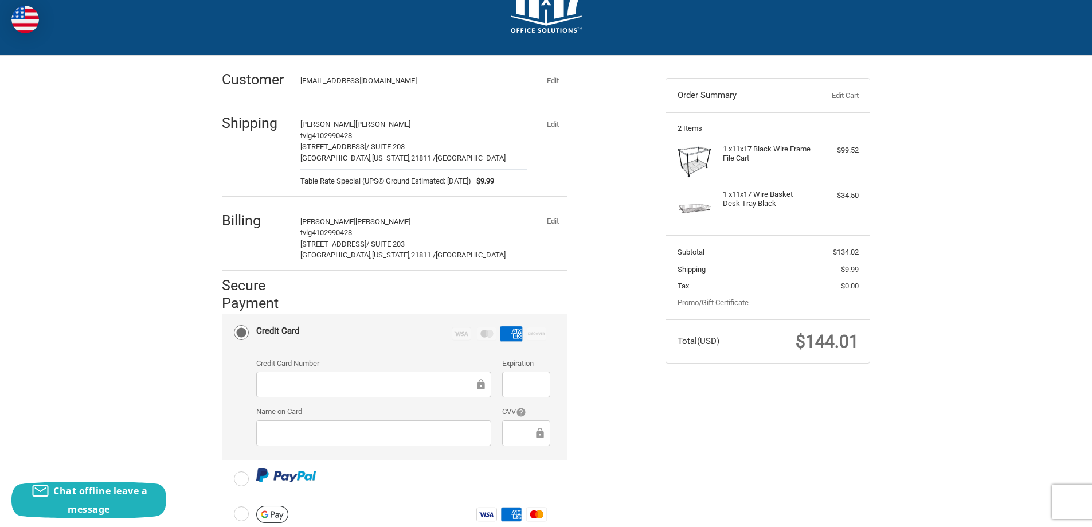
scroll to position [0, 0]
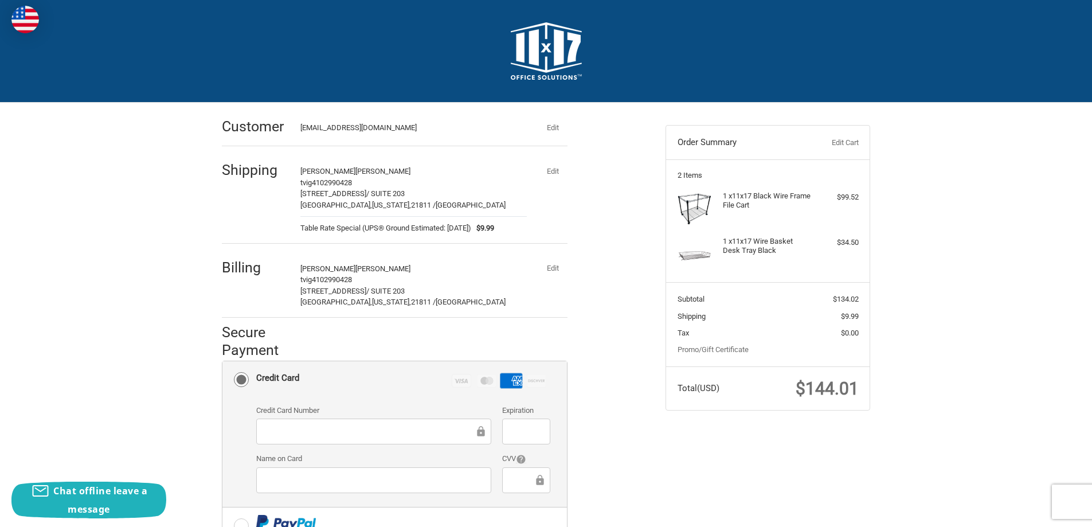
click at [508, 435] on div at bounding box center [526, 431] width 48 height 26
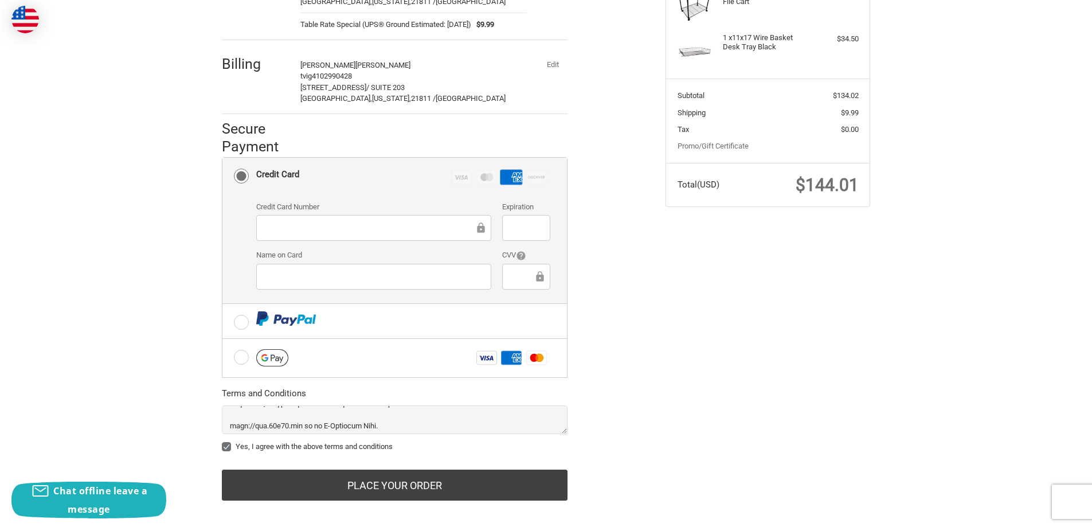
scroll to position [214, 0]
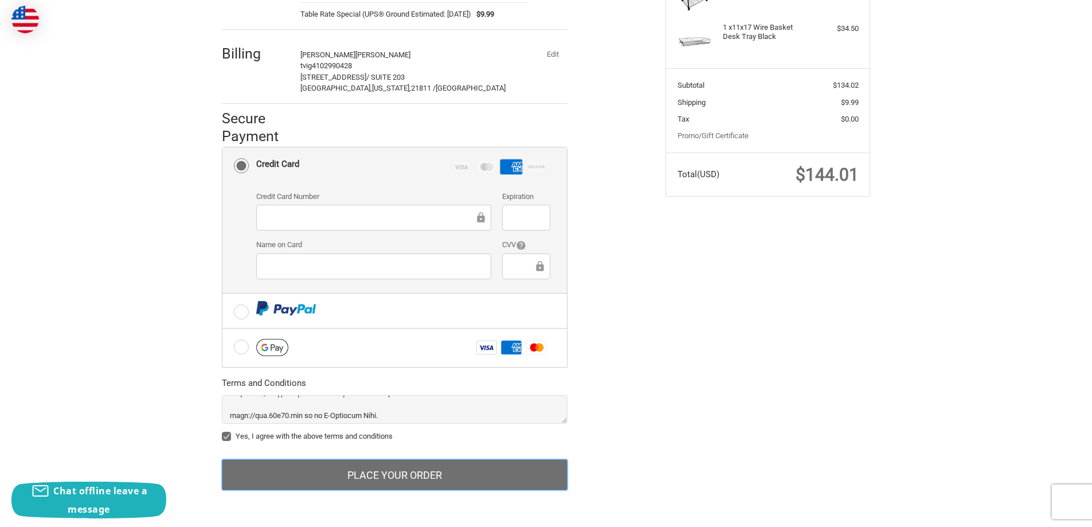
click at [385, 476] on button "Place Your Order" at bounding box center [395, 474] width 346 height 31
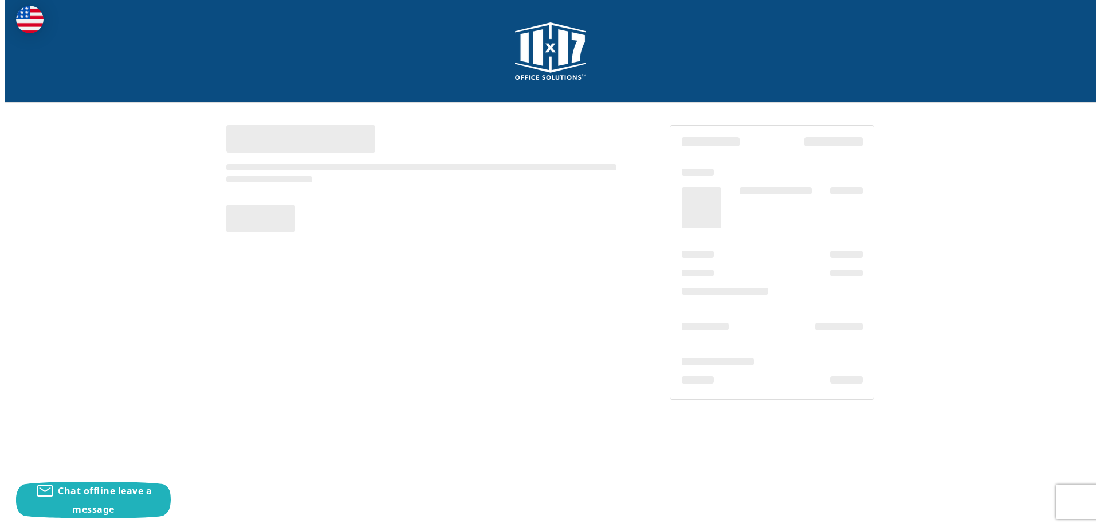
scroll to position [0, 0]
